Goal: Navigation & Orientation: Find specific page/section

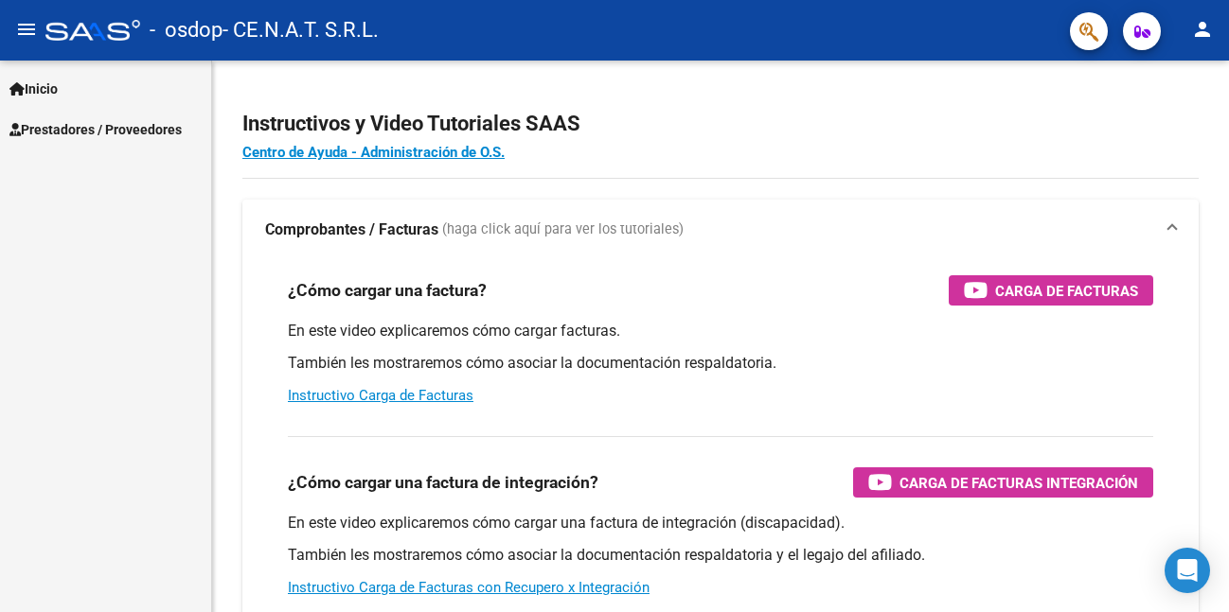
click at [47, 119] on span "Prestadores / Proveedores" at bounding box center [95, 129] width 172 height 21
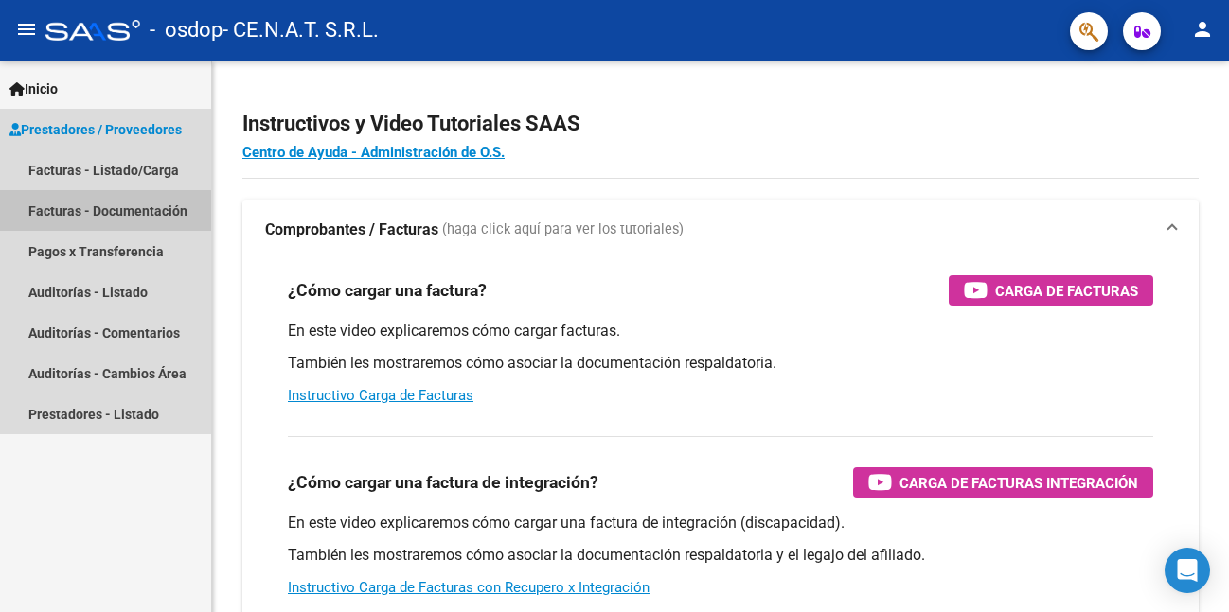
click at [97, 220] on link "Facturas - Documentación" at bounding box center [105, 210] width 211 height 41
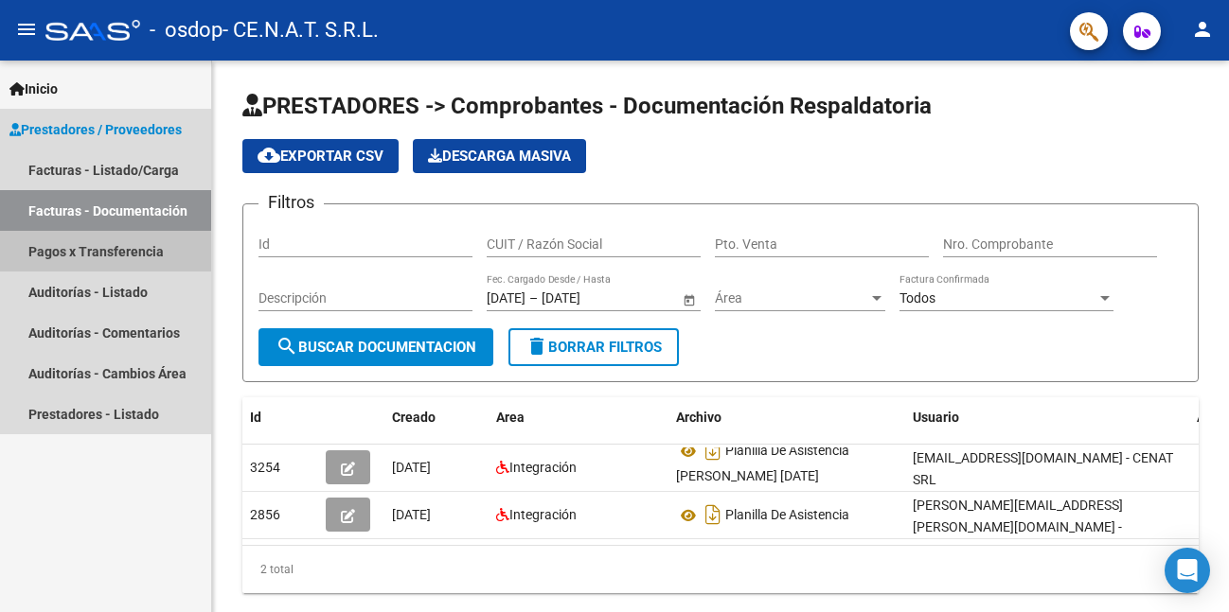
click at [83, 254] on link "Pagos x Transferencia" at bounding box center [105, 251] width 211 height 41
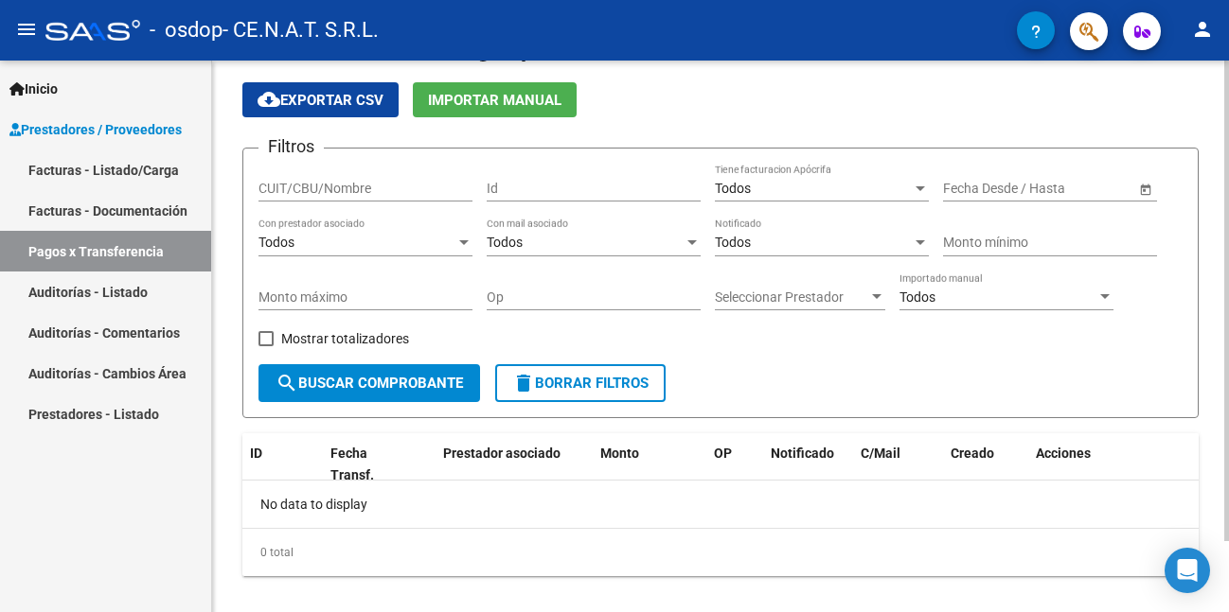
scroll to position [81, 0]
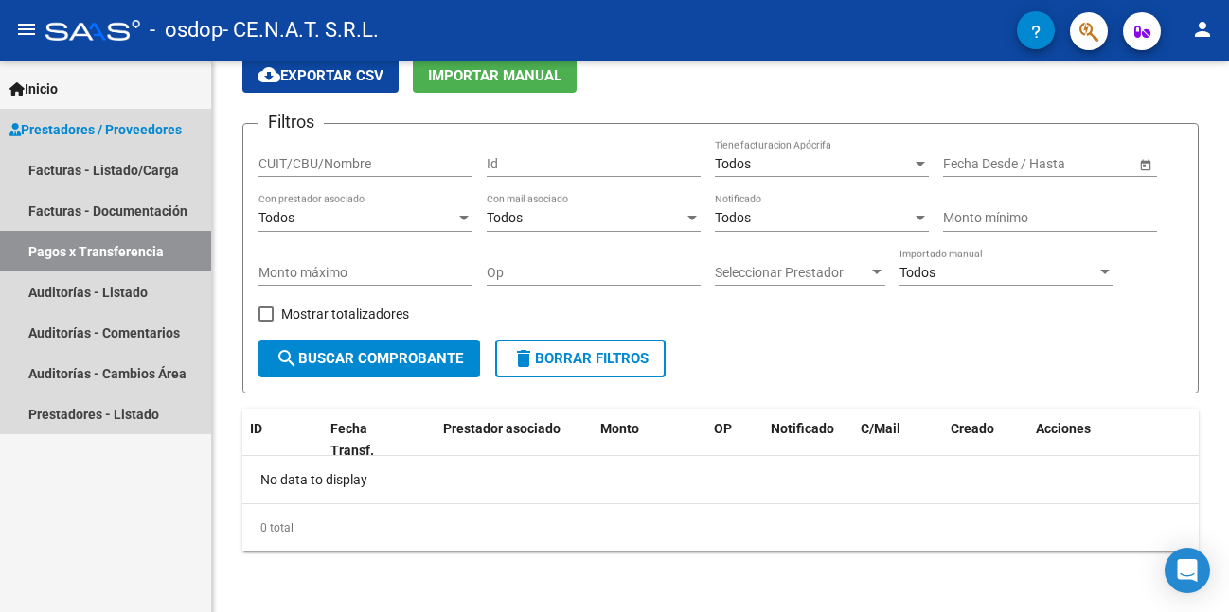
click at [109, 125] on span "Prestadores / Proveedores" at bounding box center [95, 129] width 172 height 21
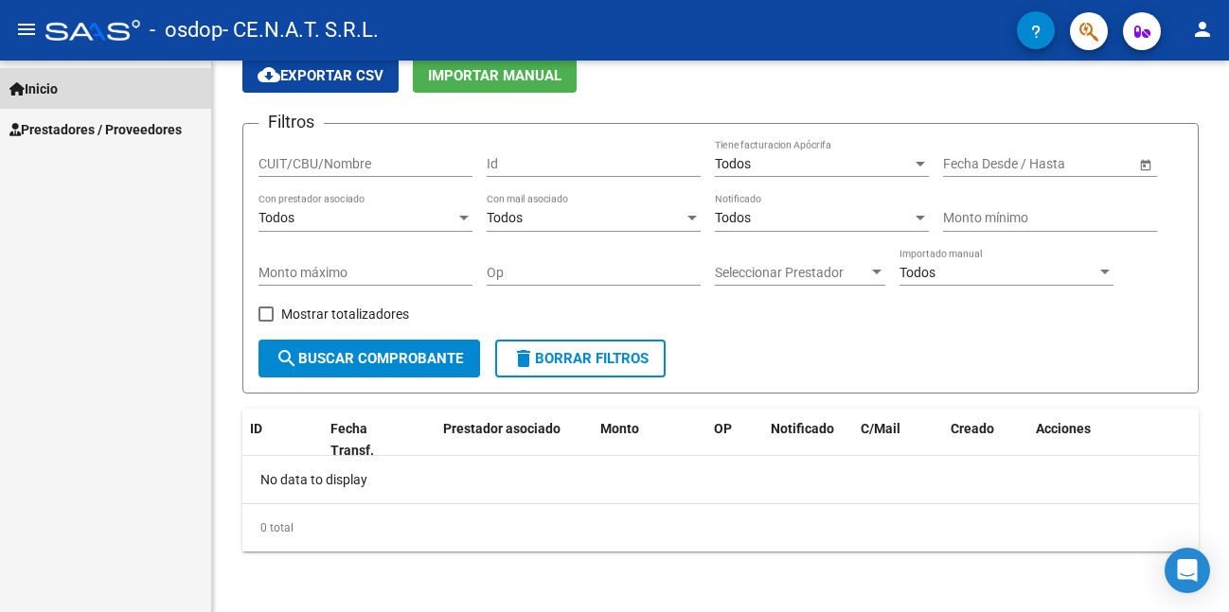
click at [80, 83] on link "Inicio" at bounding box center [105, 88] width 211 height 41
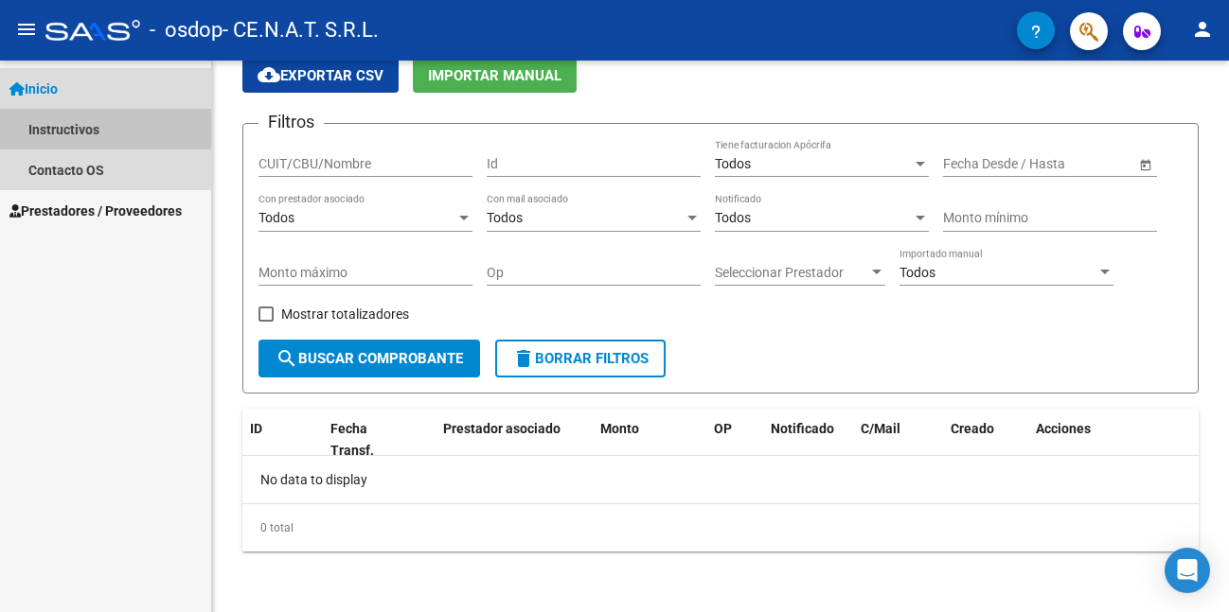
click at [62, 125] on link "Instructivos" at bounding box center [105, 129] width 211 height 41
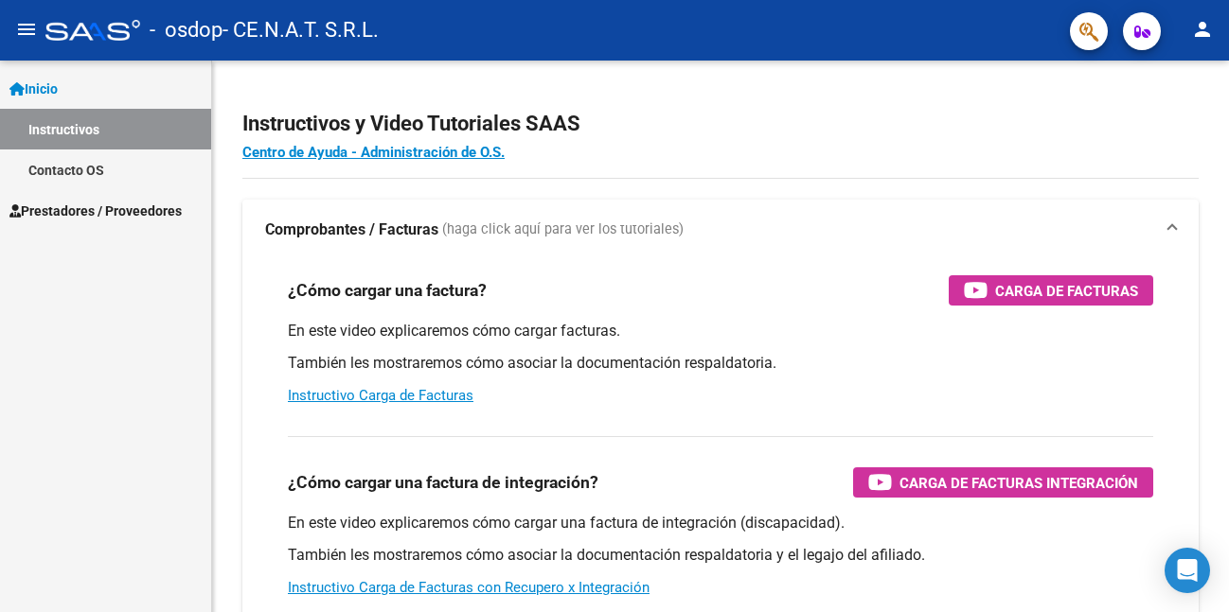
click at [1205, 34] on mat-icon "person" at bounding box center [1202, 29] width 23 height 23
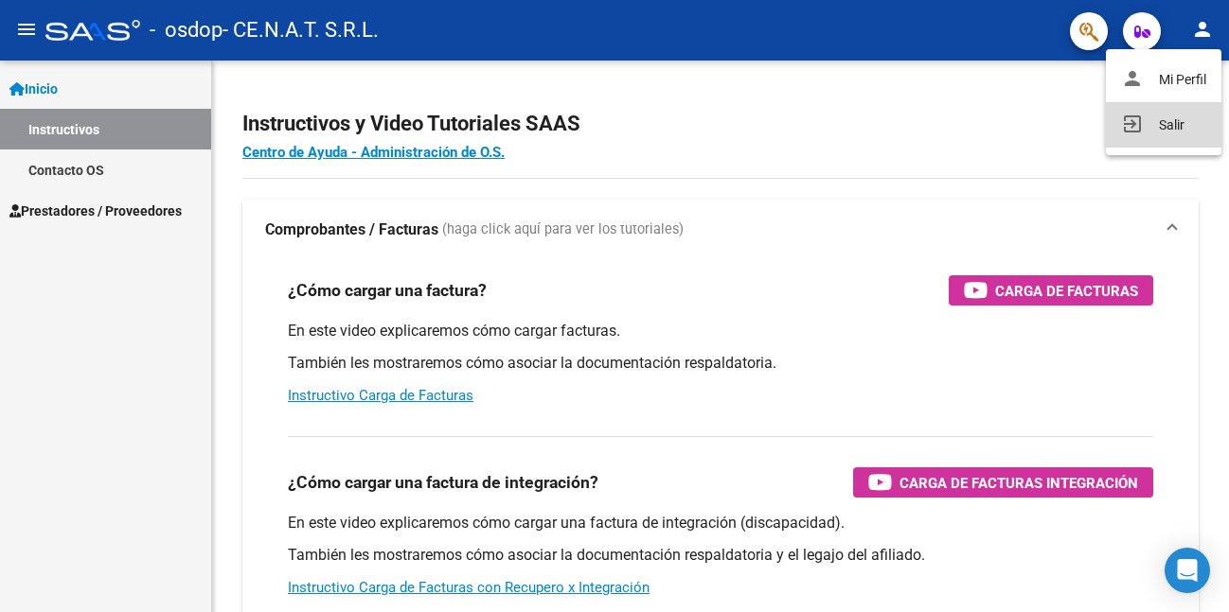
click at [1149, 130] on button "exit_to_app Salir" at bounding box center [1162, 124] width 115 height 45
